Goal: Task Accomplishment & Management: Use online tool/utility

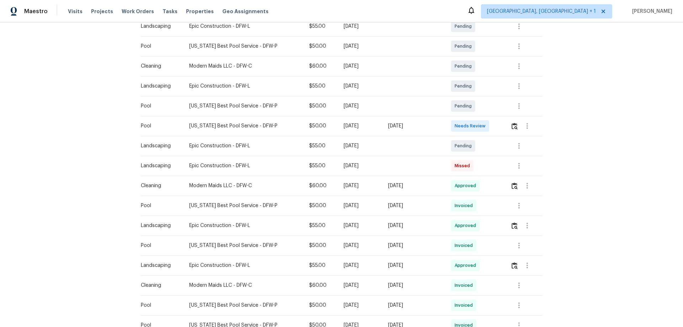
scroll to position [142, 0]
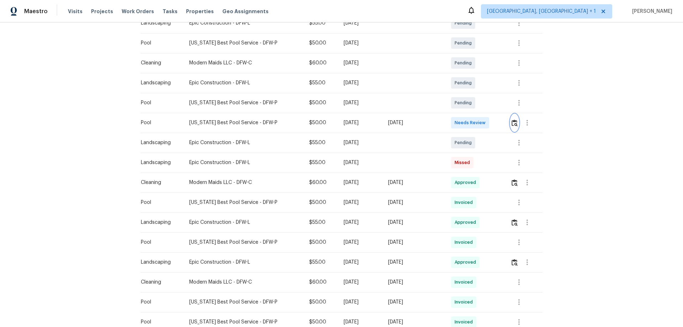
click at [512, 122] on img "button" at bounding box center [514, 122] width 6 height 7
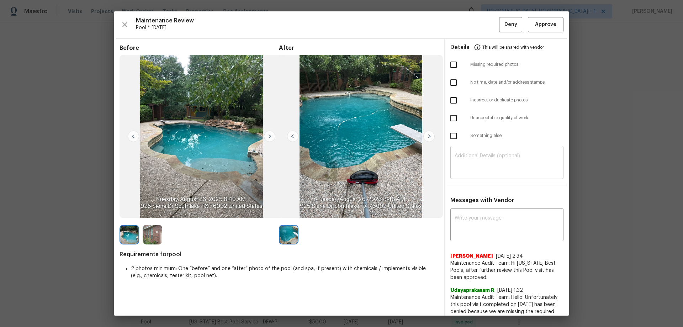
click at [486, 166] on textarea at bounding box center [506, 163] width 105 height 20
paste textarea "Maintenance Audit Team: Hello! Unfortunately, this Pool visit completed on [DAT…"
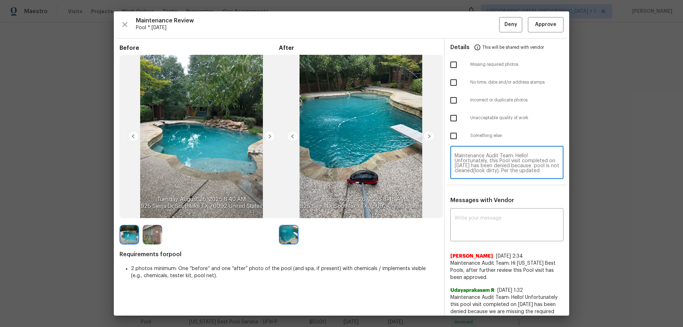
scroll to position [60, 0]
type textarea "Maintenance Audit Team: Hello! Unfortunately, this Pool visit completed on [DAT…"
click at [487, 222] on textarea at bounding box center [506, 225] width 105 height 20
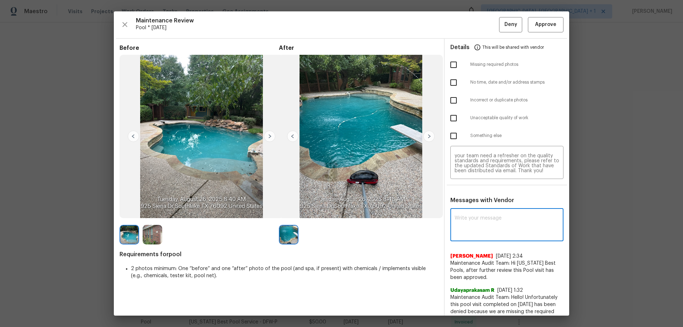
paste textarea "Maintenance Audit Team: Hello! Unfortunately, this Pool visit completed on [DAT…"
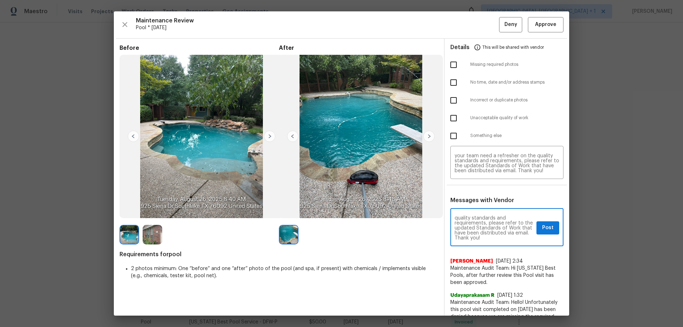
type textarea "Maintenance Audit Team: Hello! Unfortunately, this Pool visit completed on [DAT…"
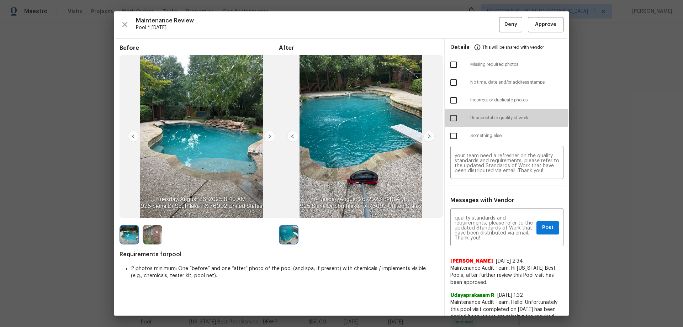
click at [451, 116] on input "checkbox" at bounding box center [453, 118] width 15 height 15
checkbox input "true"
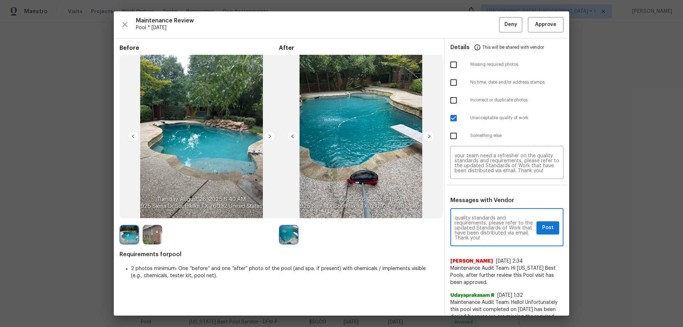
click at [528, 218] on textarea "Maintenance Audit Team: Hello! Unfortunately, this Pool visit completed on [DAT…" at bounding box center [493, 227] width 79 height 25
click at [542, 229] on span "Post" at bounding box center [547, 227] width 11 height 9
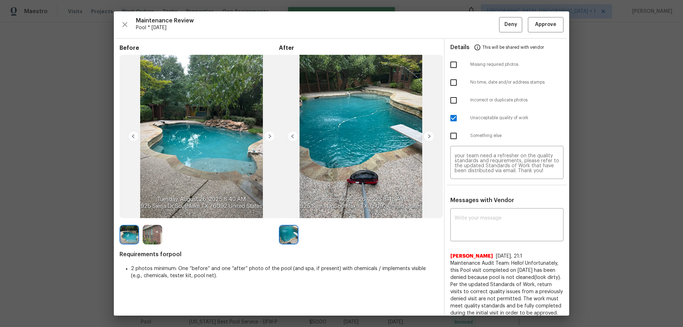
scroll to position [0, 0]
click at [504, 22] on span "Deny" at bounding box center [510, 24] width 13 height 9
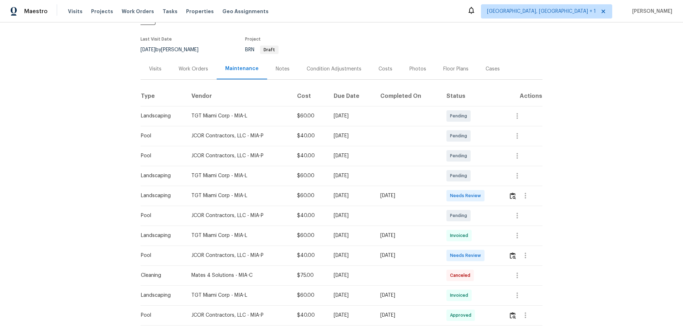
scroll to position [107, 0]
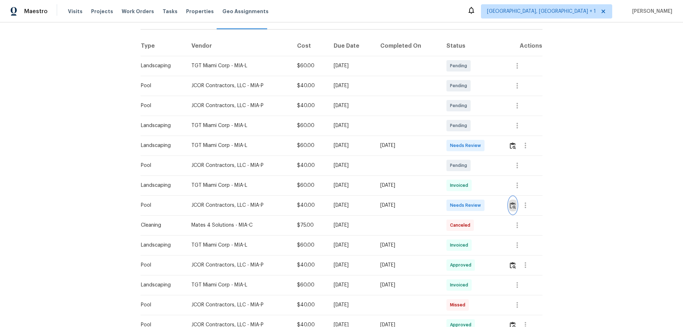
click at [485, 202] on img "button" at bounding box center [512, 205] width 6 height 7
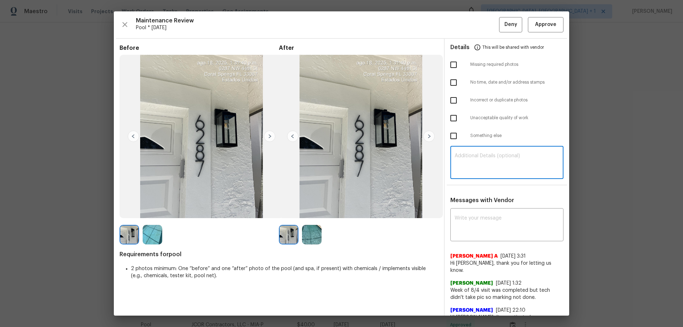
click at [481, 164] on textarea at bounding box center [506, 163] width 105 height 20
paste textarea "Maintenance Audit Team: Hello! Unfortunately, this Pool visit completed on [DAT…"
type textarea "Maintenance Audit Team: Hello! Unfortunately, this Pool visit completed on [DAT…"
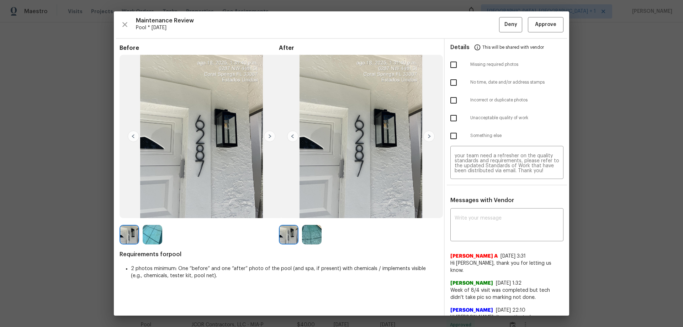
click at [485, 215] on textarea at bounding box center [506, 225] width 105 height 20
paste textarea "Maintenance Audit Team: Hello! Unfortunately, this Pool visit completed on [DAT…"
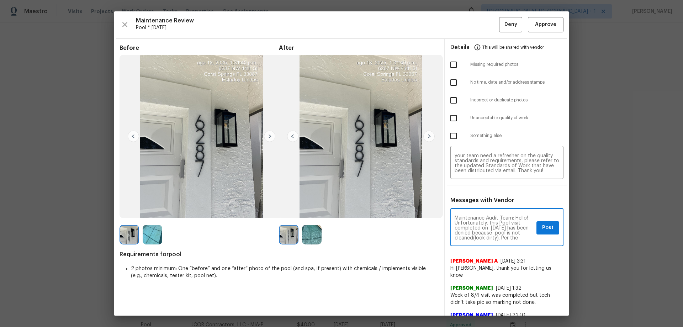
scroll to position [95, 0]
type textarea "Maintenance Audit Team: Hello! Unfortunately, this Pool visit completed on [DAT…"
click at [449, 112] on input "checkbox" at bounding box center [453, 118] width 15 height 15
checkbox input "true"
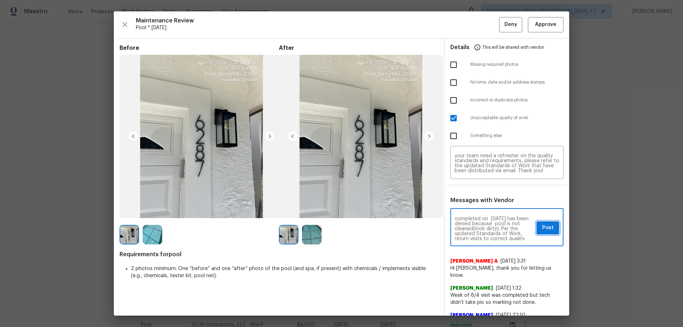
click at [485, 215] on span "Post" at bounding box center [547, 227] width 11 height 9
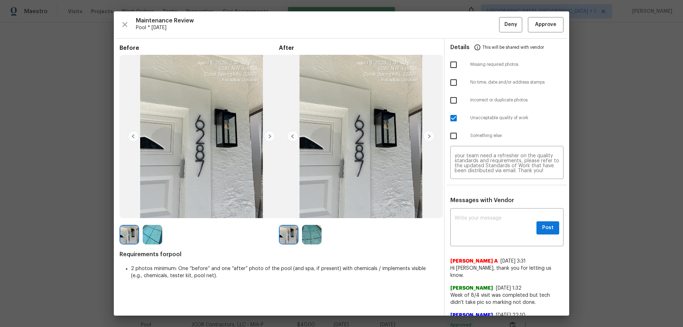
scroll to position [0, 0]
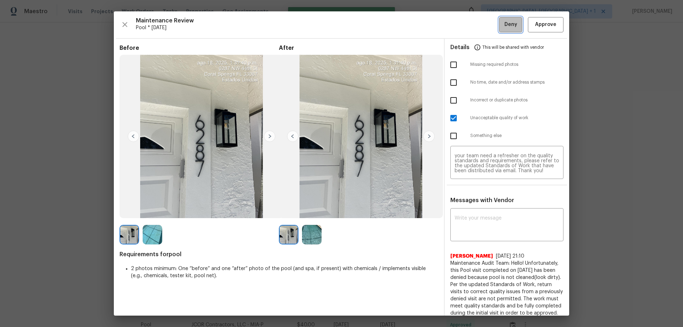
click at [485, 22] on span "Deny" at bounding box center [510, 24] width 13 height 9
